Goal: Transaction & Acquisition: Purchase product/service

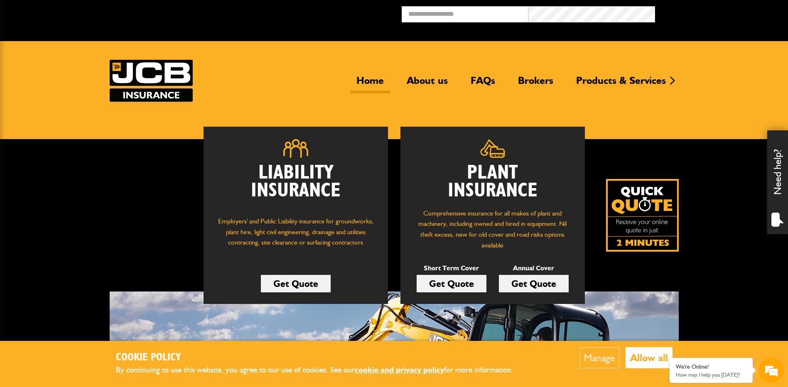
click at [459, 284] on link "Get Quote" at bounding box center [451, 283] width 70 height 17
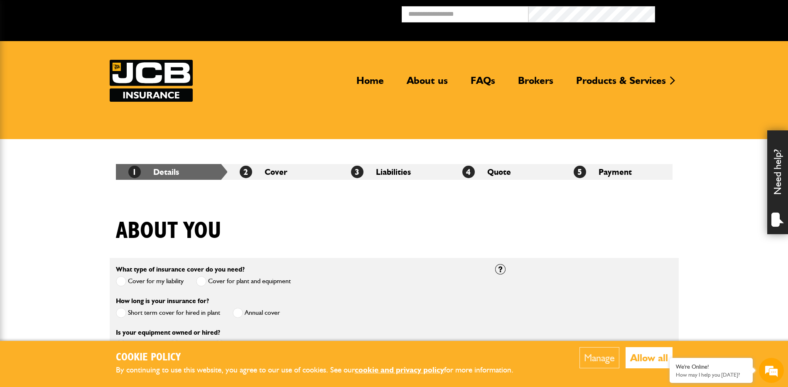
scroll to position [166, 0]
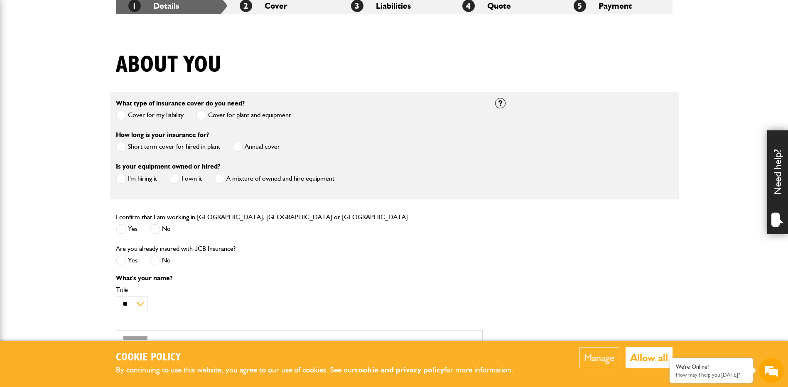
click at [121, 145] on span at bounding box center [121, 147] width 10 height 10
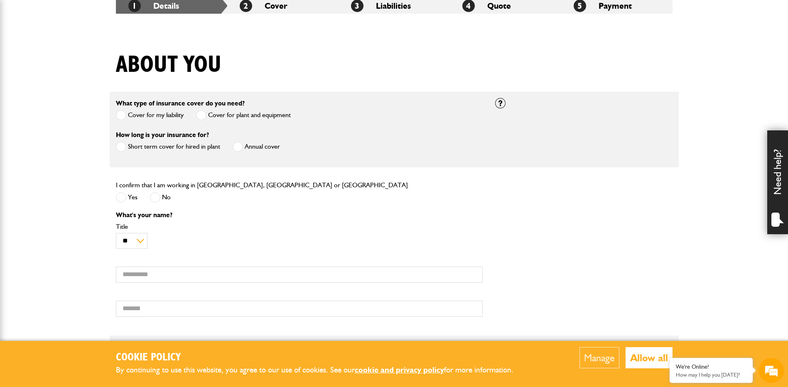
click at [121, 197] on span at bounding box center [121, 197] width 10 height 10
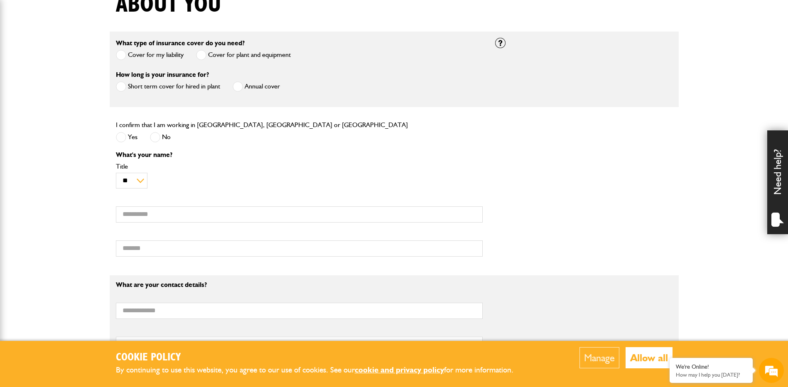
scroll to position [0, 0]
